Goal: Navigation & Orientation: Find specific page/section

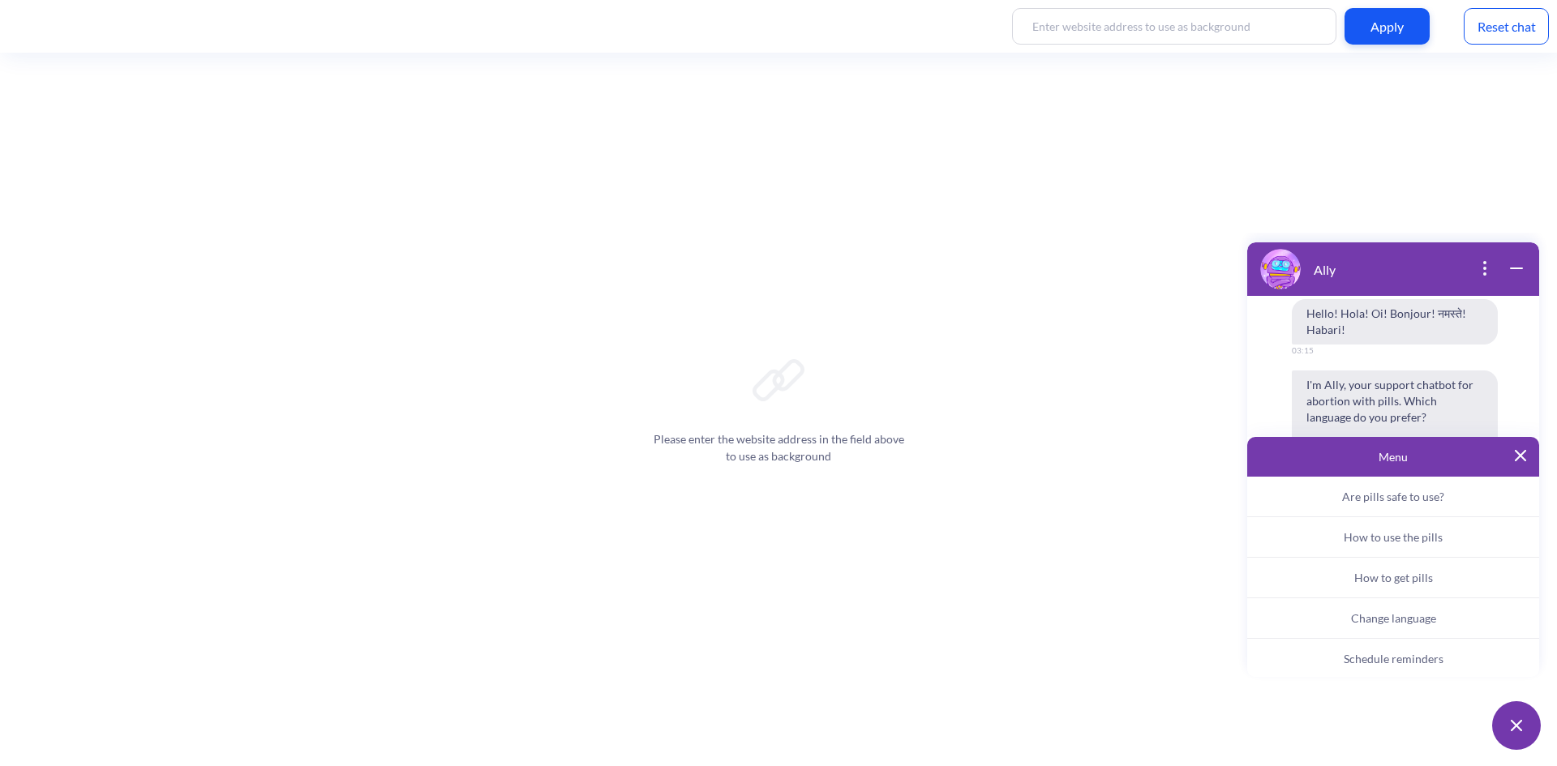
scroll to position [252, 0]
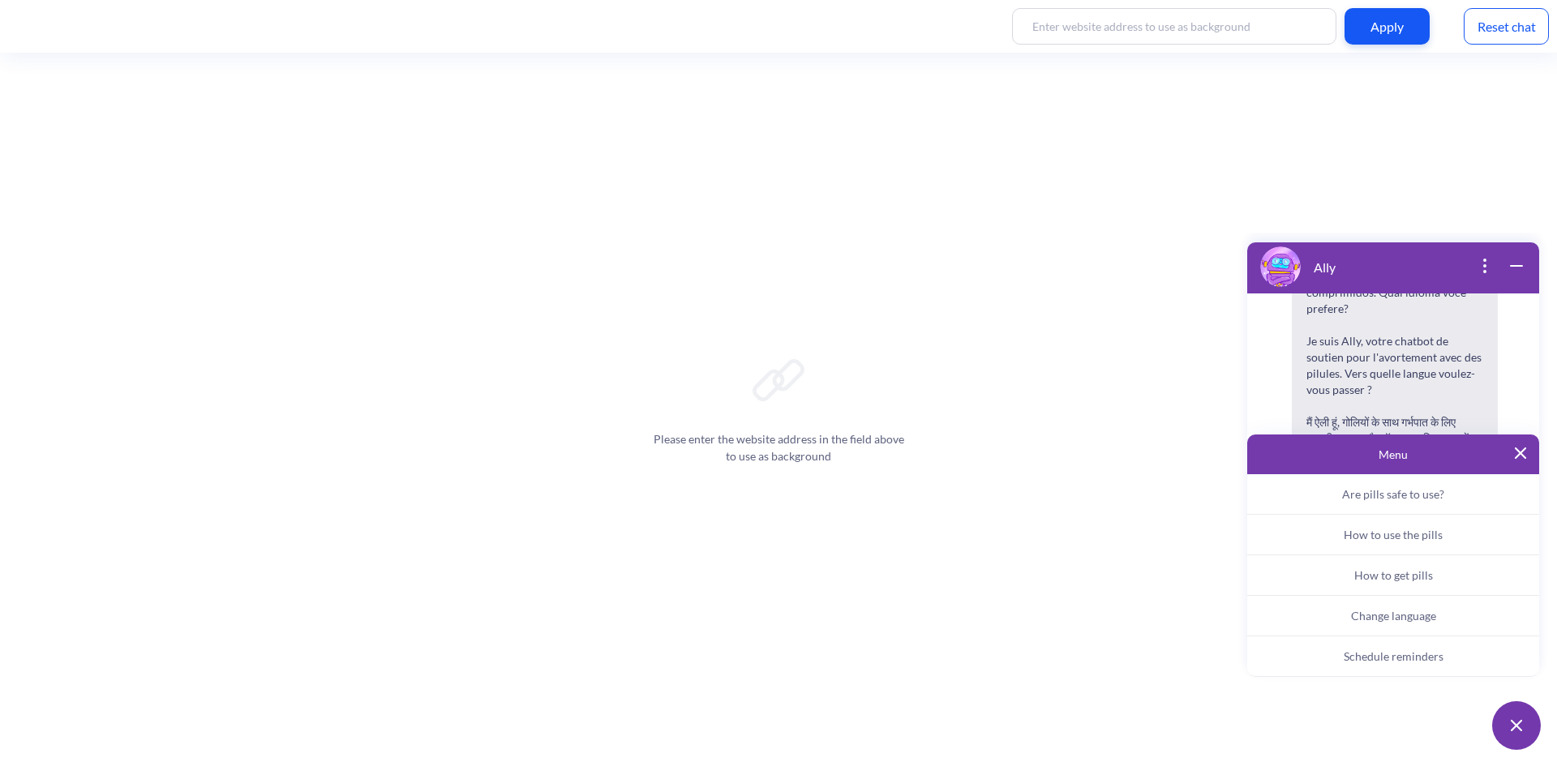
drag, startPoint x: 1519, startPoint y: 272, endPoint x: 2755, endPoint y: 503, distance: 1257.5
click at [1519, 272] on icon "wrap widget" at bounding box center [1516, 265] width 19 height 19
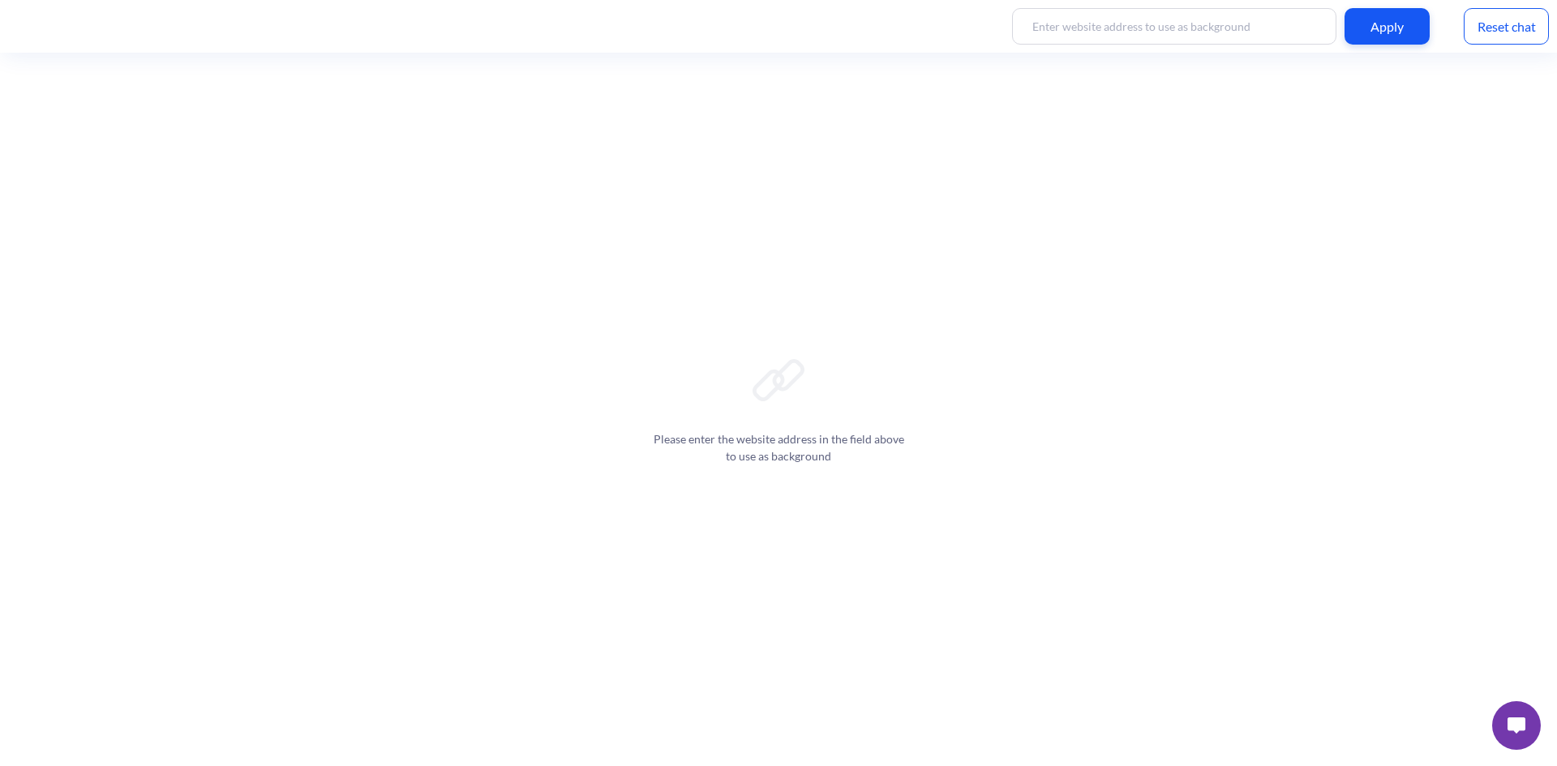
click at [1505, 731] on button at bounding box center [1516, 726] width 49 height 49
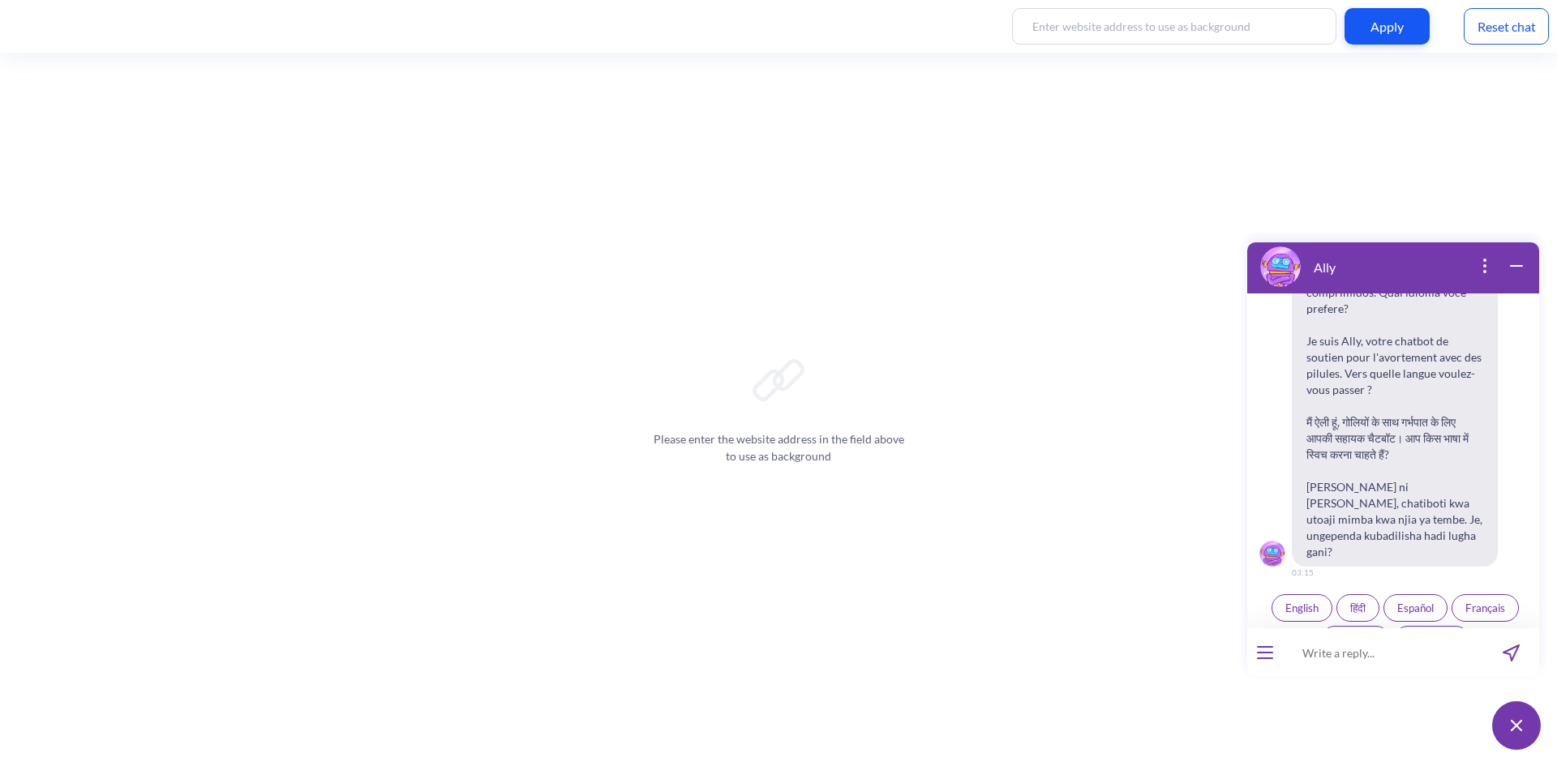
click at [1349, 655] on input at bounding box center [1383, 653] width 200 height 49
click at [1263, 659] on icon "open menu" at bounding box center [1265, 659] width 15 height 0
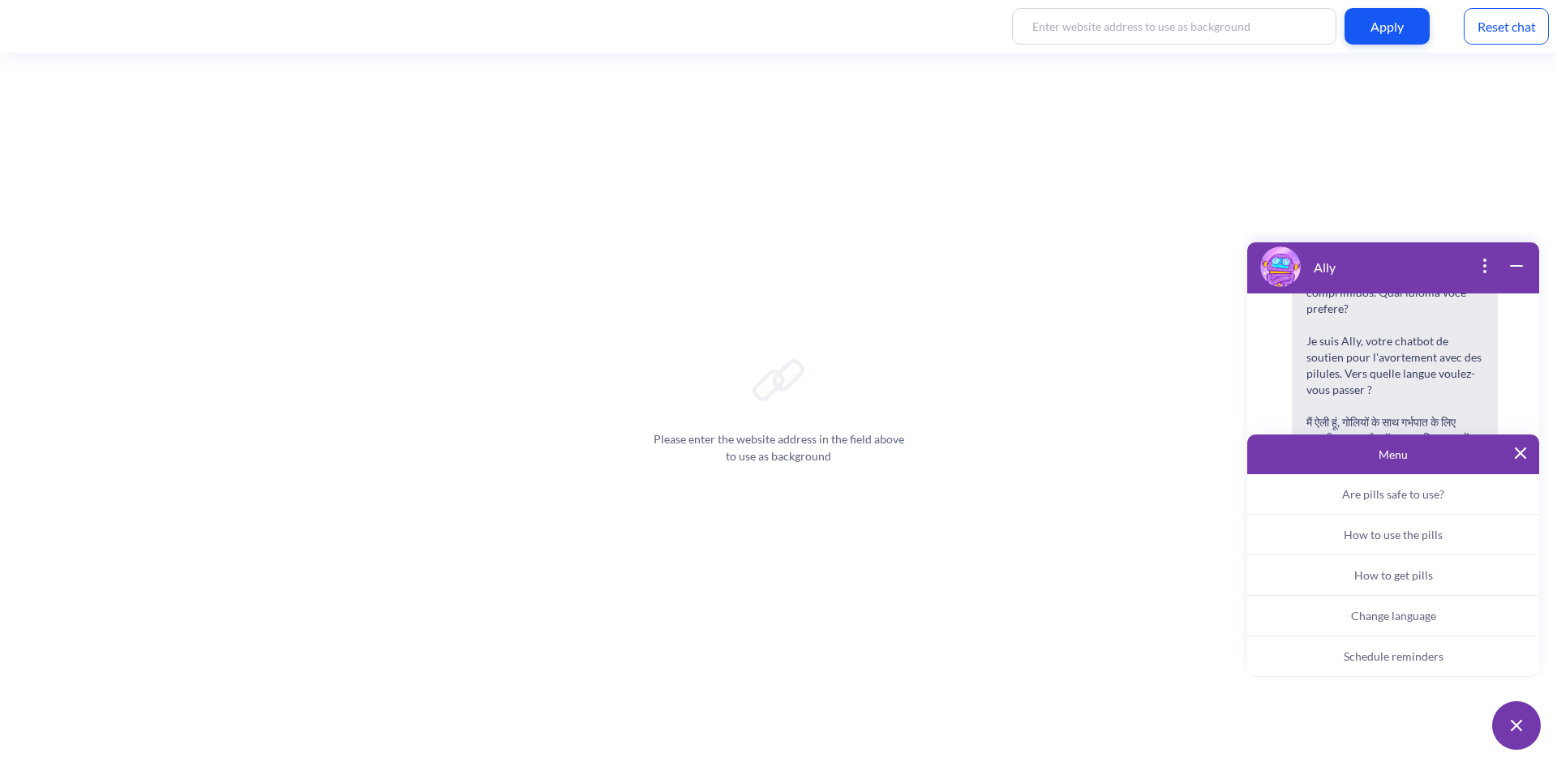
click at [1525, 456] on img at bounding box center [1520, 453] width 11 height 11
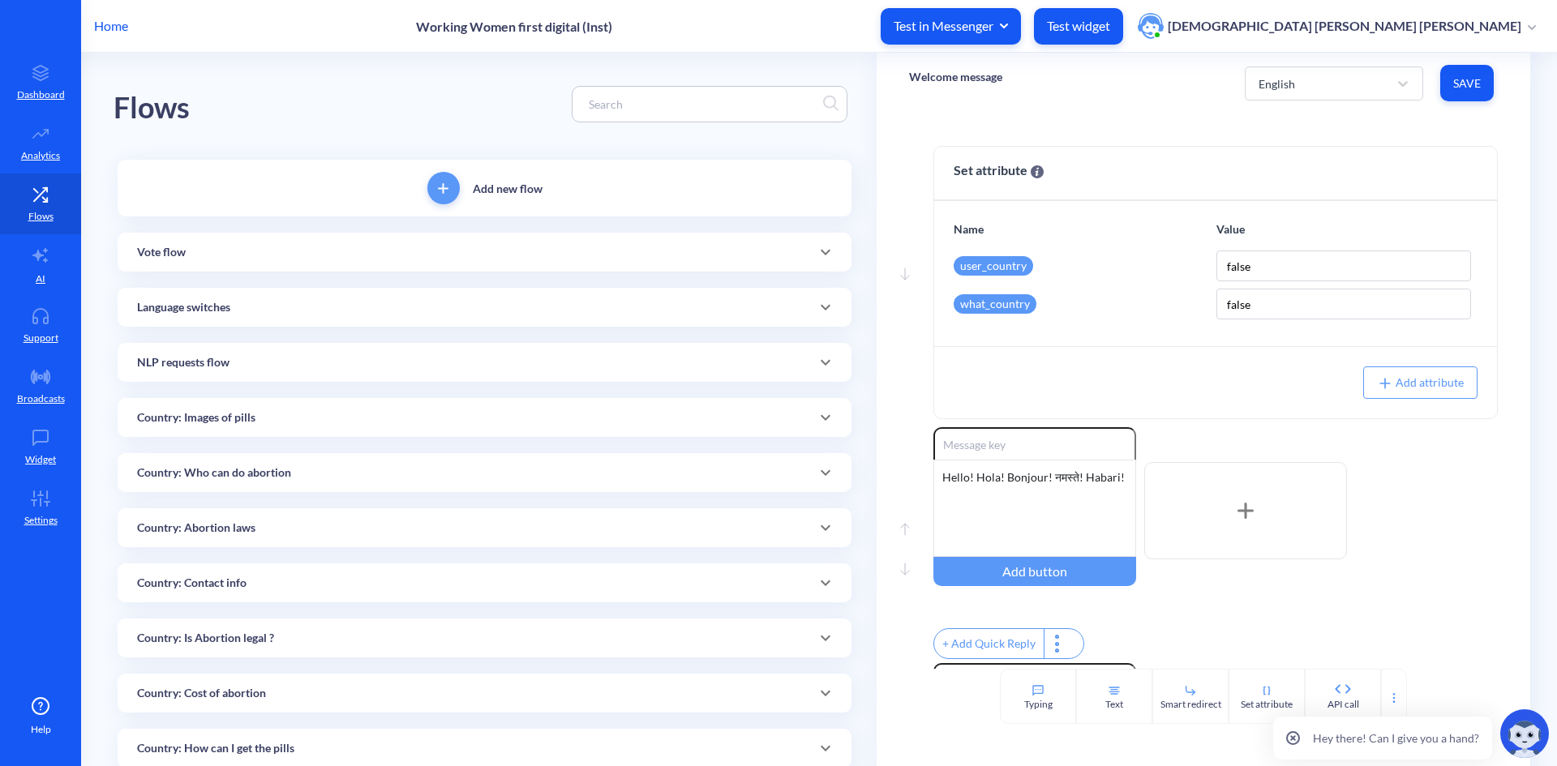
click at [303, 98] on div "Flows" at bounding box center [485, 104] width 742 height 103
click at [104, 28] on p "Home" at bounding box center [111, 25] width 34 height 19
